Goal: Information Seeking & Learning: Find specific fact

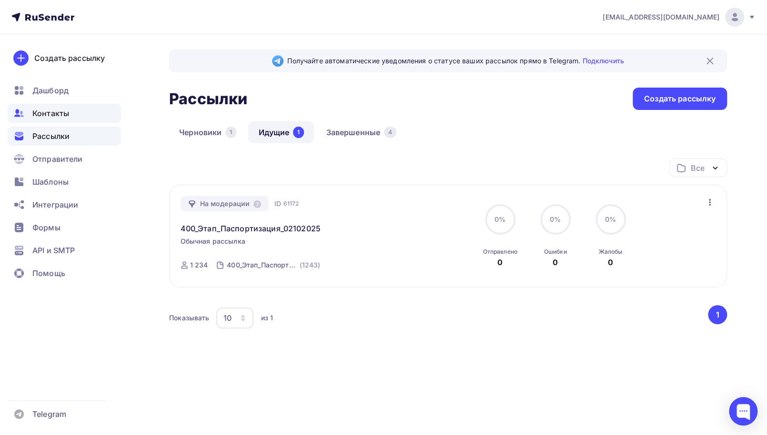
click at [51, 121] on div "Контакты" at bounding box center [64, 113] width 113 height 19
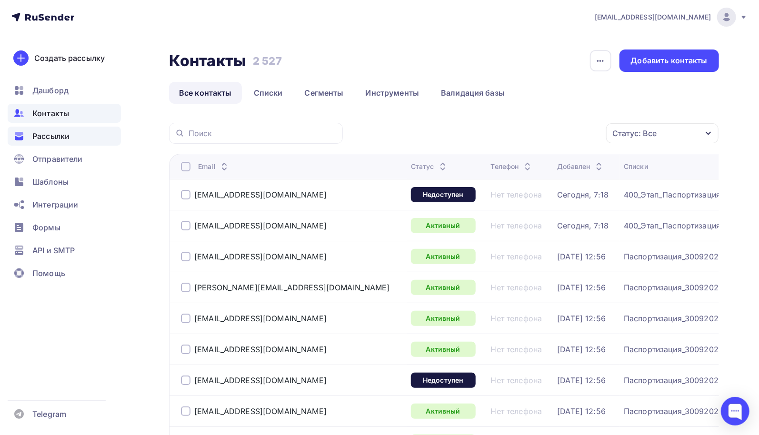
click at [51, 139] on span "Рассылки" at bounding box center [50, 136] width 37 height 11
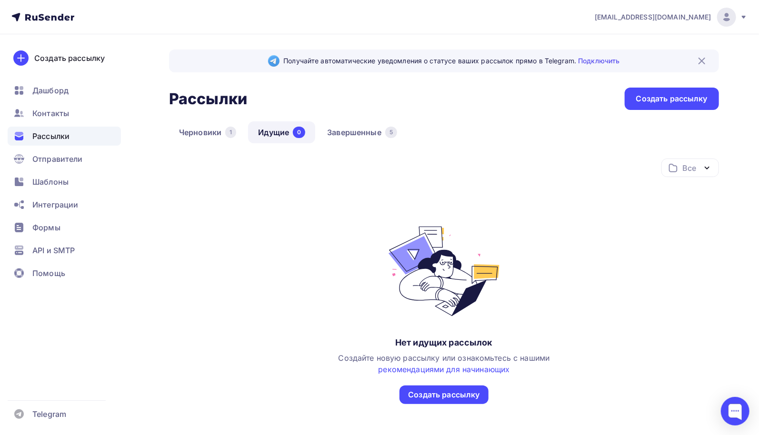
click at [60, 135] on span "Рассылки" at bounding box center [50, 136] width 37 height 11
click at [342, 135] on link "Завершенные 5" at bounding box center [362, 132] width 90 height 22
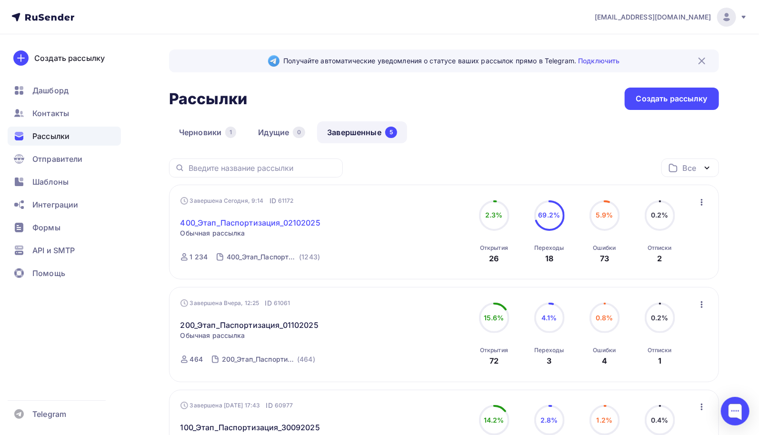
click at [288, 222] on link "400_Этап_Паспортизация_02102025" at bounding box center [251, 222] width 140 height 11
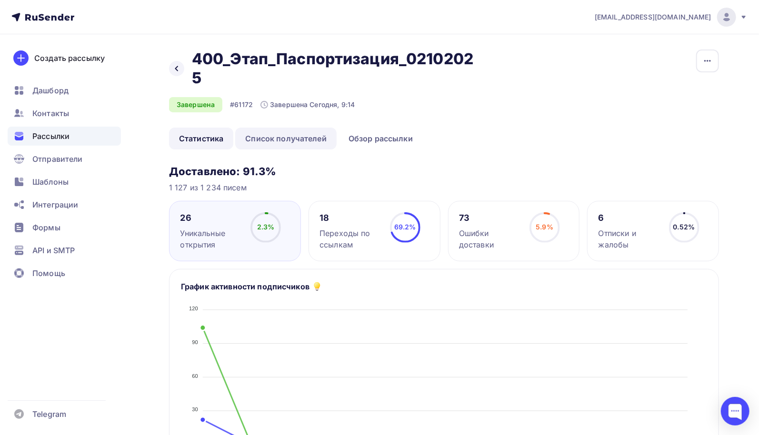
click at [307, 141] on link "Список получателей" at bounding box center [285, 139] width 101 height 22
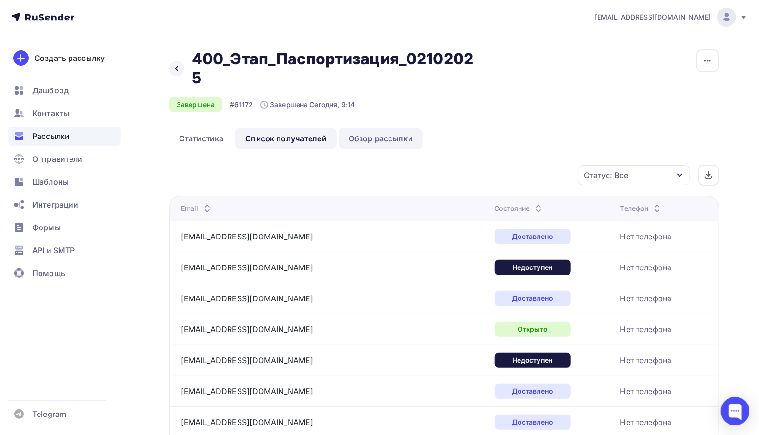
click at [390, 140] on link "Обзор рассылки" at bounding box center [381, 139] width 84 height 22
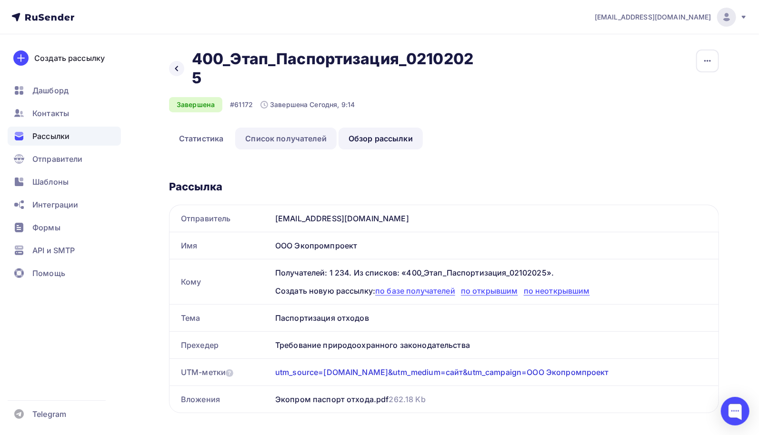
click at [261, 139] on link "Список получателей" at bounding box center [285, 139] width 101 height 22
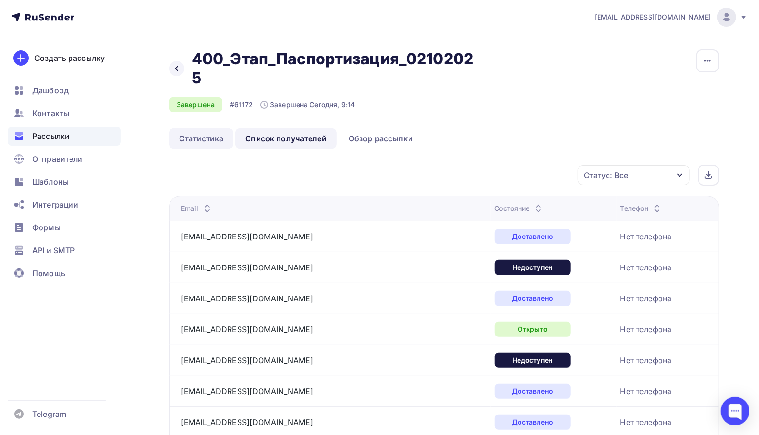
click at [209, 144] on link "Статистика" at bounding box center [201, 139] width 64 height 22
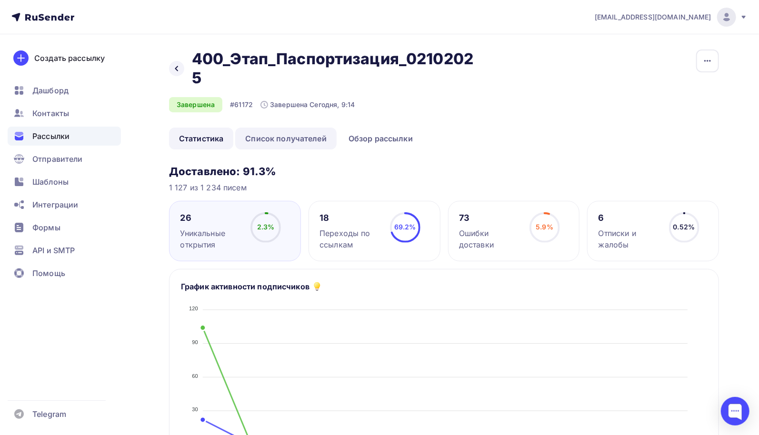
click at [320, 144] on link "Список получателей" at bounding box center [285, 139] width 101 height 22
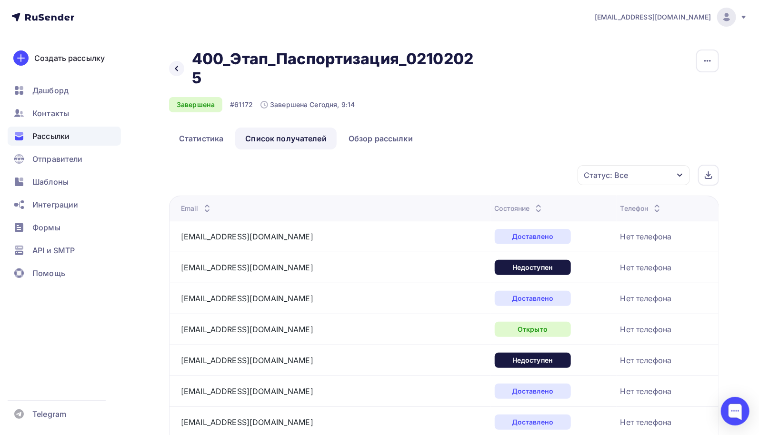
click at [682, 176] on icon "button" at bounding box center [680, 175] width 8 height 8
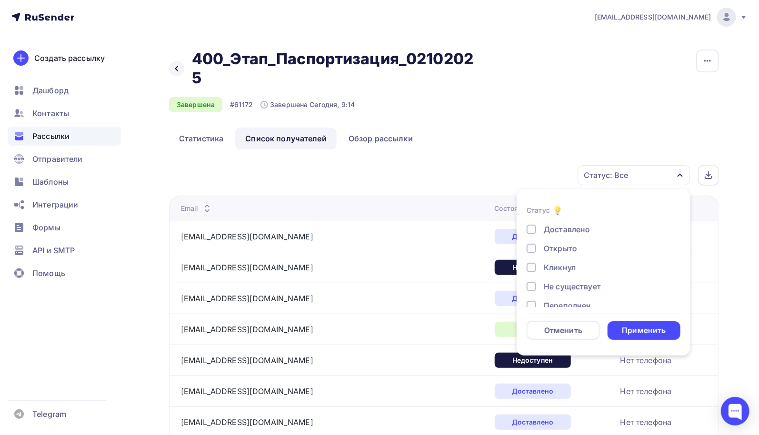
click at [531, 287] on div at bounding box center [532, 287] width 10 height 10
click at [633, 331] on div "Применить" at bounding box center [644, 330] width 44 height 11
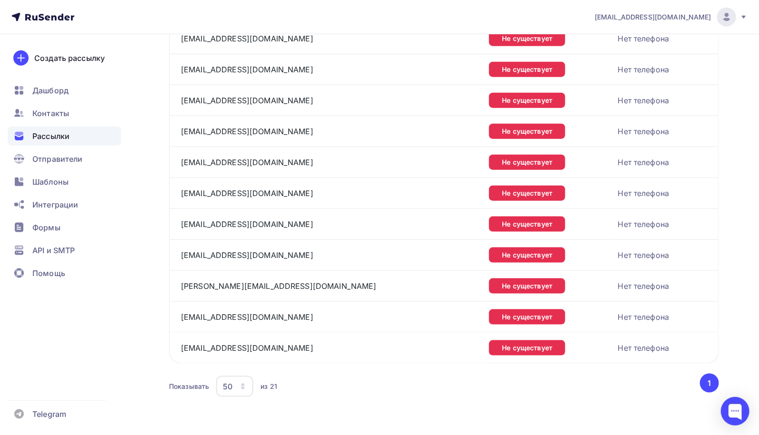
scroll to position [270, 0]
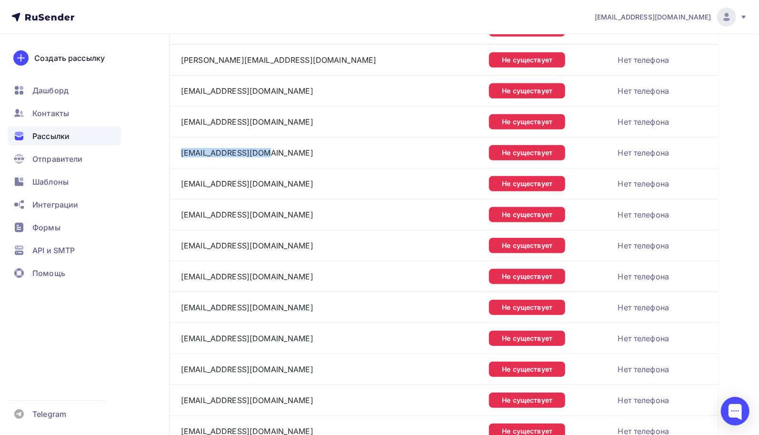
drag, startPoint x: 267, startPoint y: 151, endPoint x: 178, endPoint y: 155, distance: 89.6
click at [178, 155] on td "lpsie@ruspolymet.ru" at bounding box center [327, 152] width 316 height 31
copy link "lpsie@ruspolymet.ru"
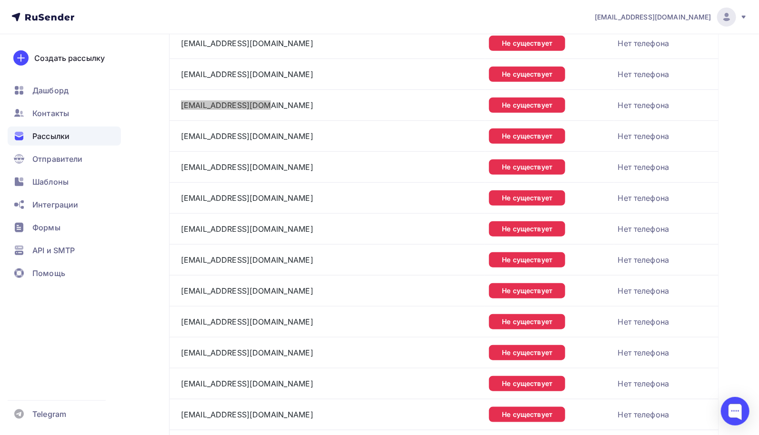
scroll to position [222, 0]
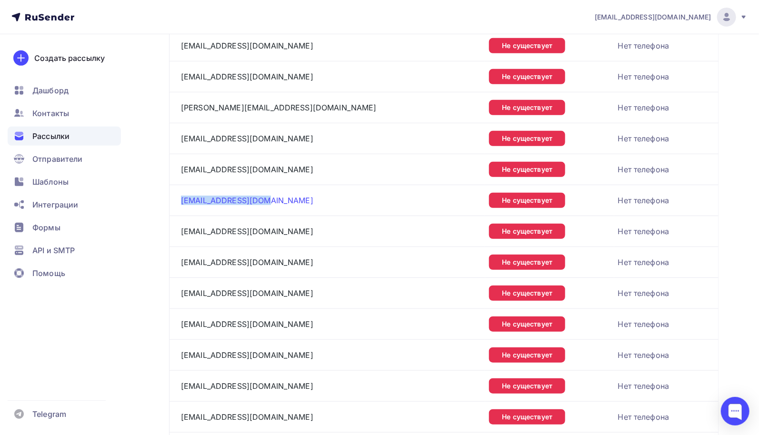
copy link "lpsie@ruspolymet.ru"
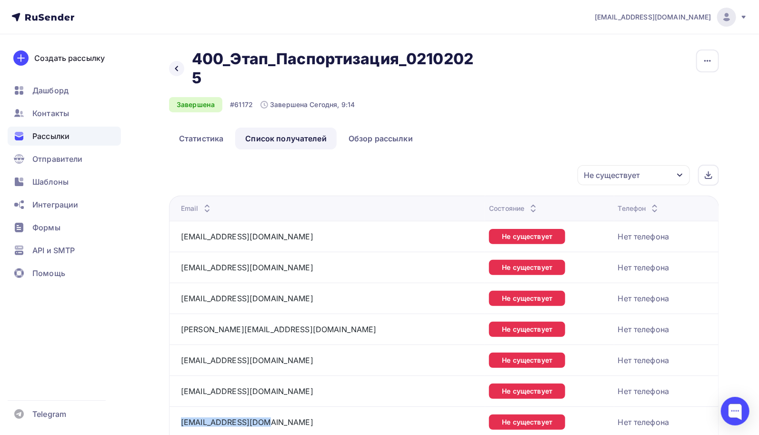
scroll to position [95, 0]
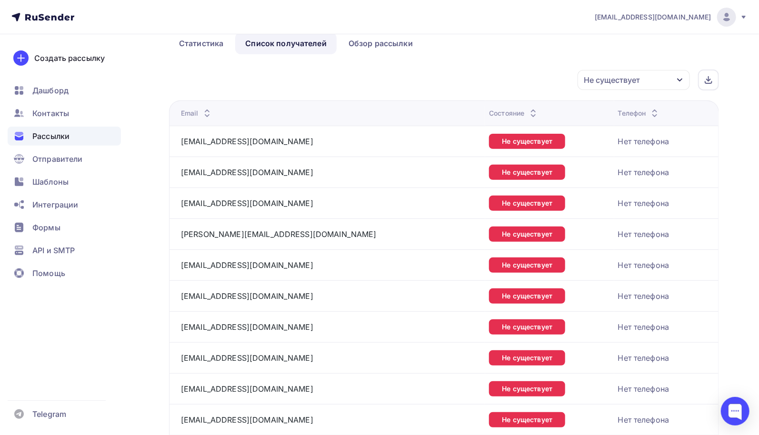
click at [152, 342] on div "Назад 400_Этап_Паспортизация_02102025 400_Этап_Паспортизация_02102025 Завершена…" at bounding box center [379, 394] width 759 height 911
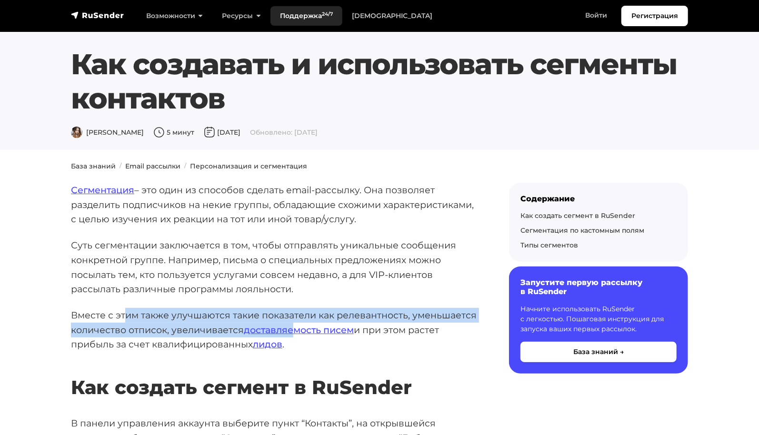
click at [307, 14] on link "Поддержка 24/7" at bounding box center [307, 16] width 72 height 20
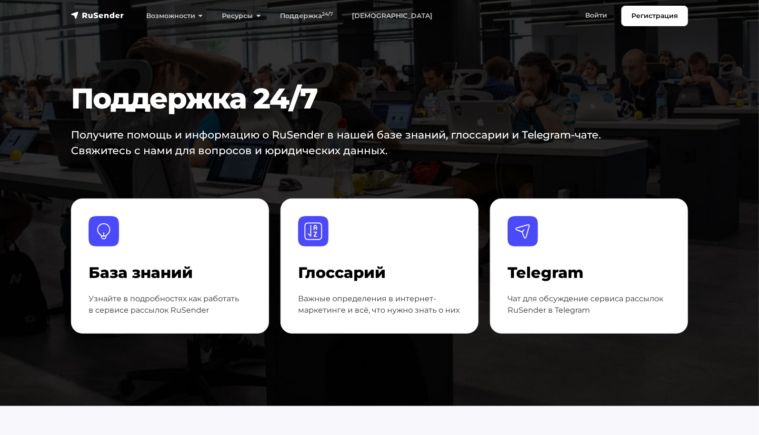
scroll to position [333, 0]
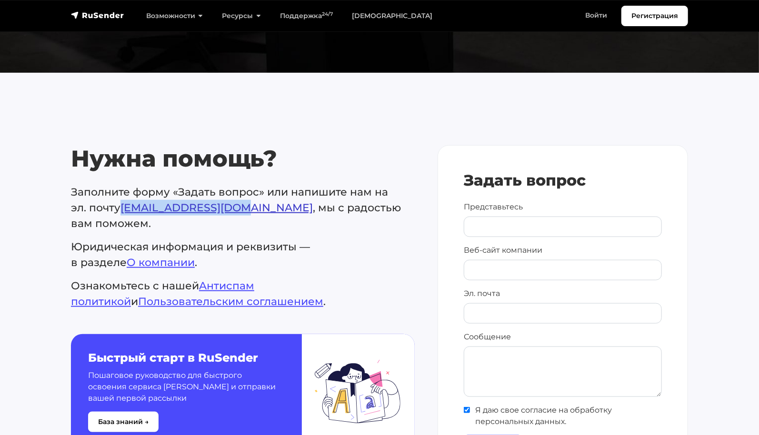
drag, startPoint x: 122, startPoint y: 207, endPoint x: 236, endPoint y: 207, distance: 114.3
click at [236, 207] on p "Заполните форму «Задать вопрос» или напишите нам на эл. почту [EMAIL_ADDRESS][D…" at bounding box center [243, 207] width 344 height 47
copy link "support@rusender.ru"
